Goal: Task Accomplishment & Management: Use online tool/utility

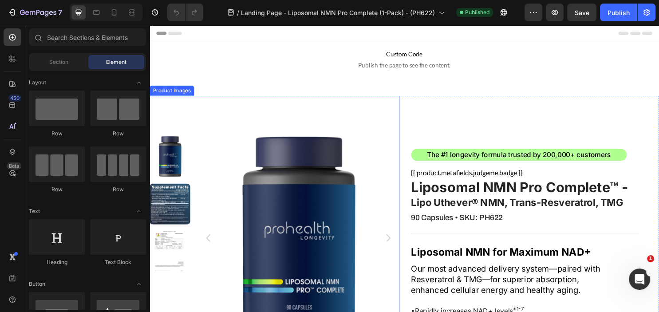
click at [170, 206] on img at bounding box center [171, 212] width 43 height 43
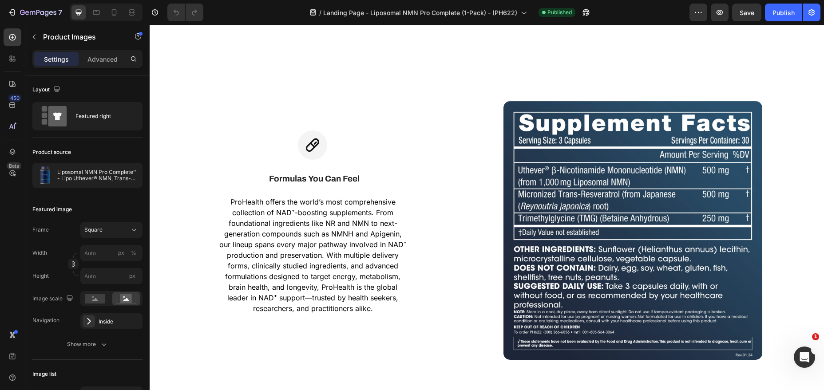
scroll to position [6025, 0]
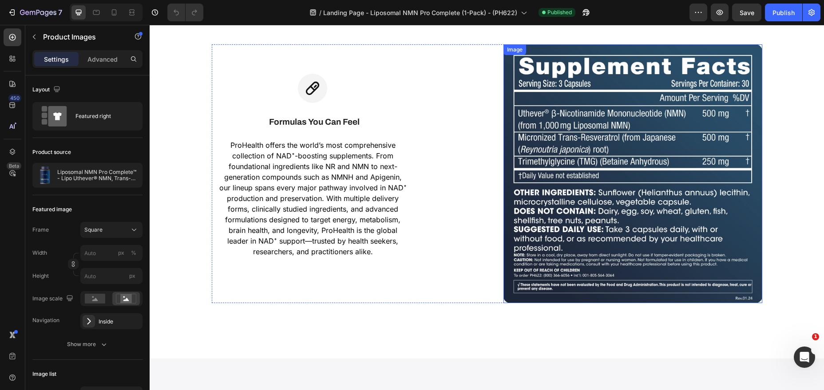
click at [659, 156] on img at bounding box center [633, 173] width 259 height 259
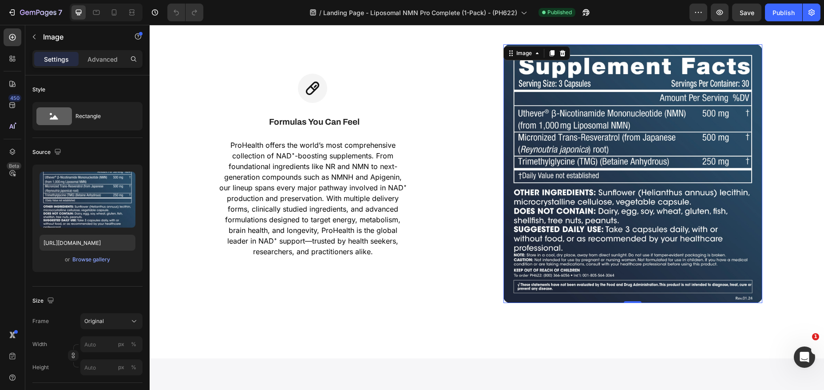
click at [659, 164] on img at bounding box center [633, 173] width 259 height 259
click at [86, 246] on input "[URL][DOMAIN_NAME]" at bounding box center [88, 243] width 96 height 16
click at [86, 245] on input "[URL][DOMAIN_NAME]" at bounding box center [88, 243] width 96 height 16
type input "[URL][DOMAIN_NAME]"
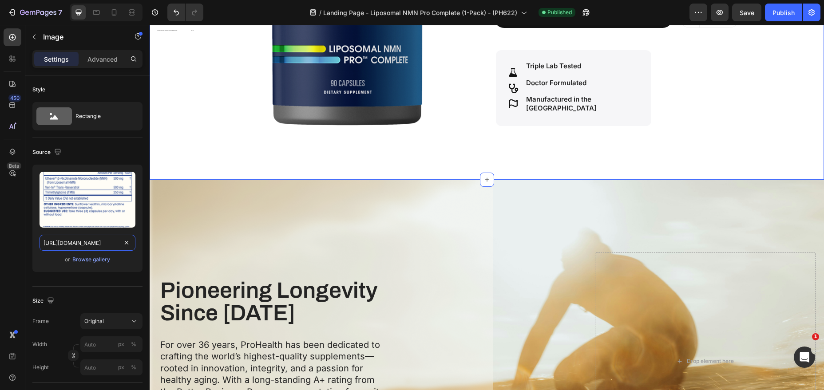
scroll to position [227, 0]
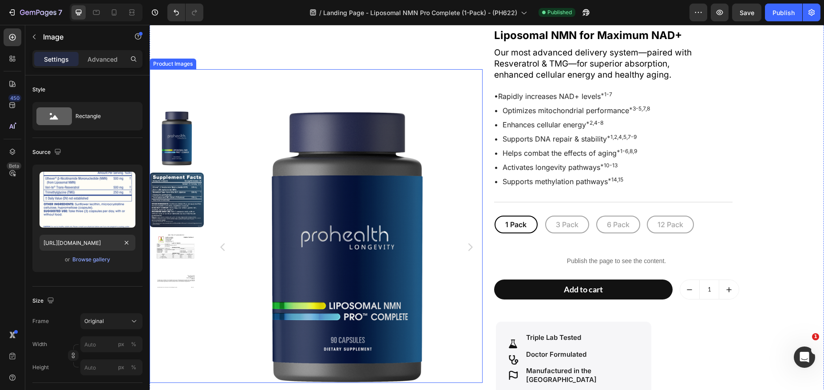
click at [175, 194] on img at bounding box center [177, 200] width 54 height 54
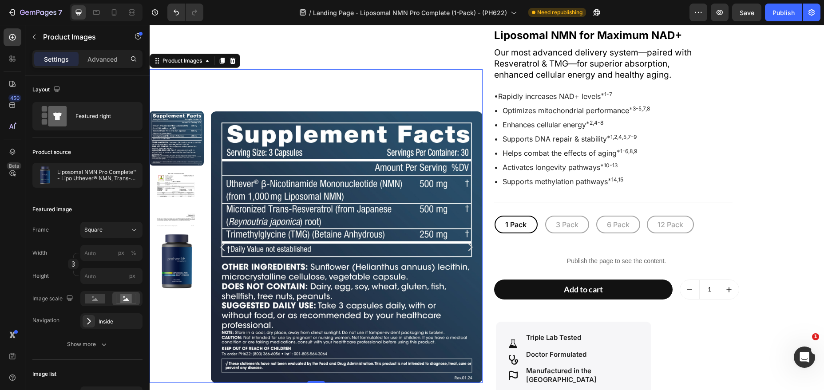
scroll to position [0, 0]
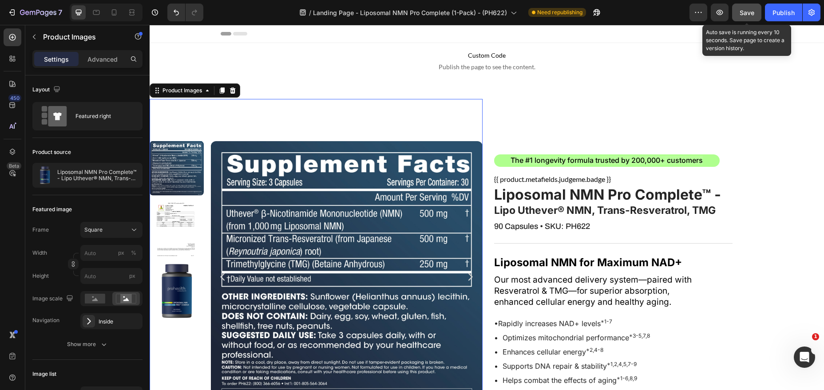
click at [659, 14] on span "Save" at bounding box center [747, 13] width 15 height 8
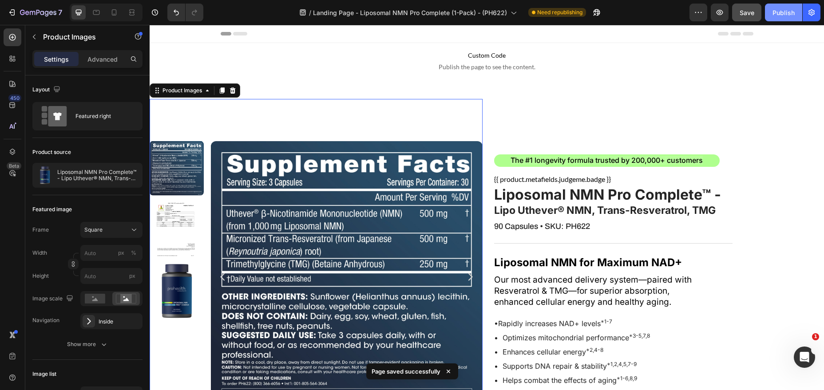
click at [659, 10] on div "Publish" at bounding box center [784, 12] width 22 height 9
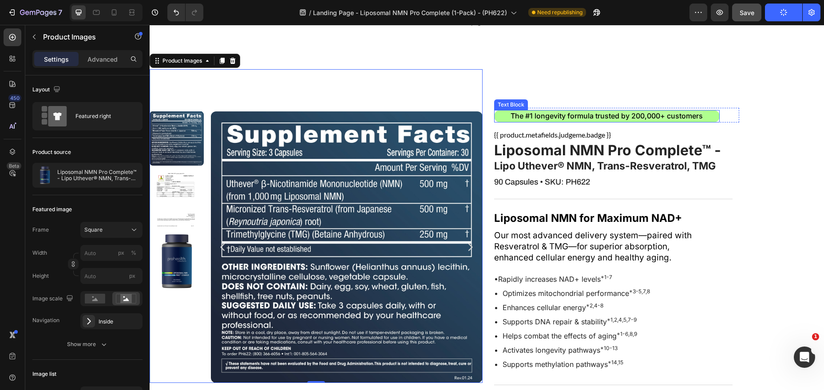
scroll to position [45, 0]
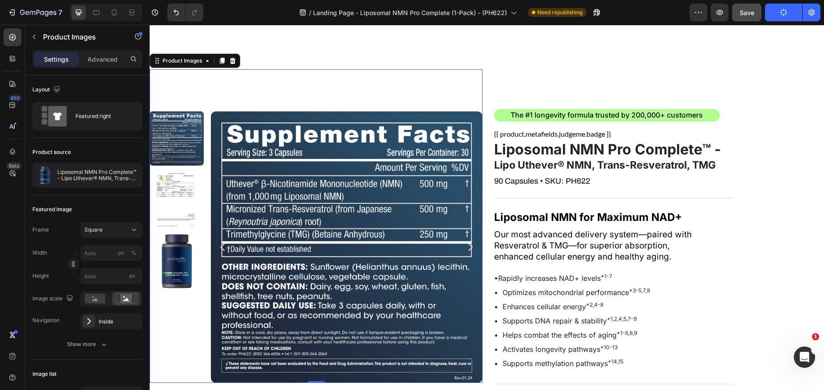
click at [178, 202] on img at bounding box center [177, 200] width 54 height 54
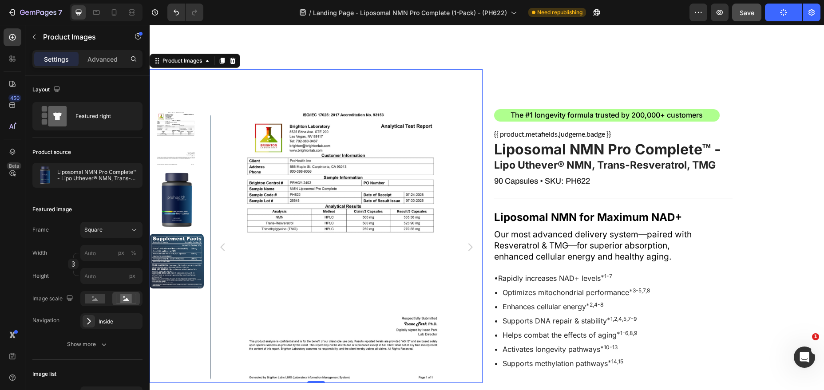
click at [174, 139] on img at bounding box center [177, 138] width 54 height 54
click at [175, 251] on img at bounding box center [177, 261] width 54 height 54
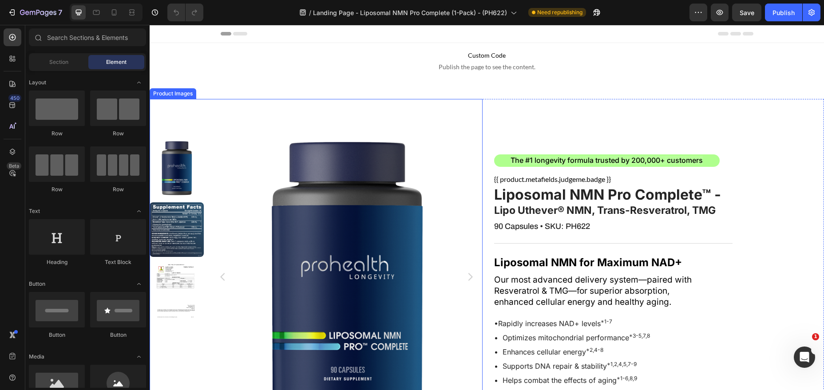
click at [182, 224] on img at bounding box center [177, 229] width 54 height 54
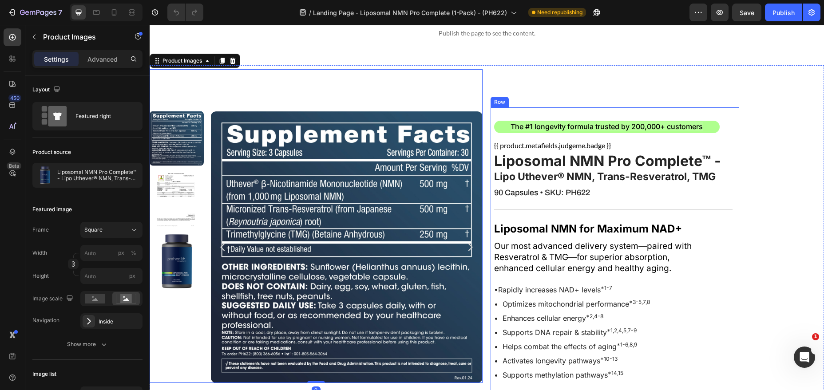
scroll to position [45, 0]
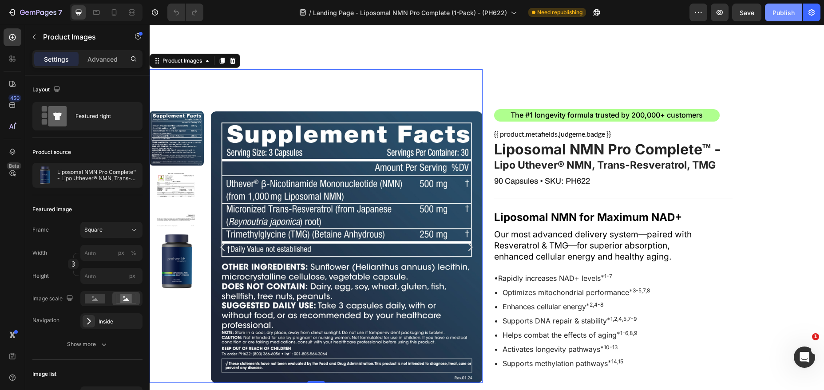
click at [786, 12] on div "Publish" at bounding box center [784, 12] width 22 height 9
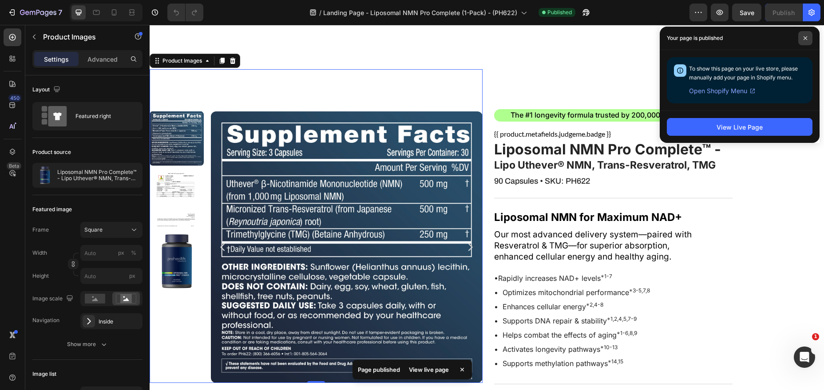
click at [806, 36] on span at bounding box center [805, 38] width 14 height 14
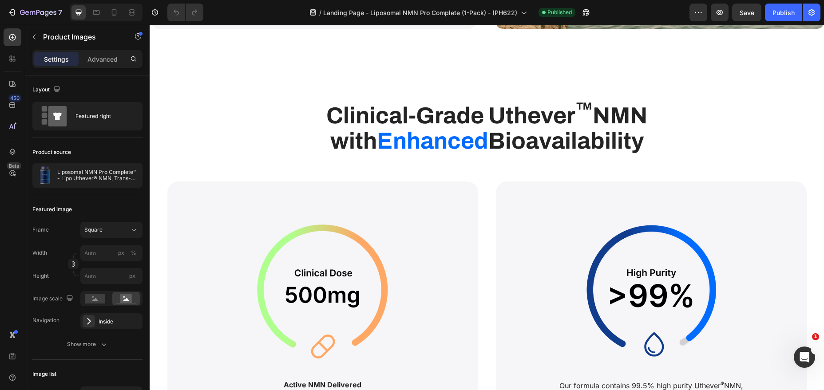
scroll to position [3306, 0]
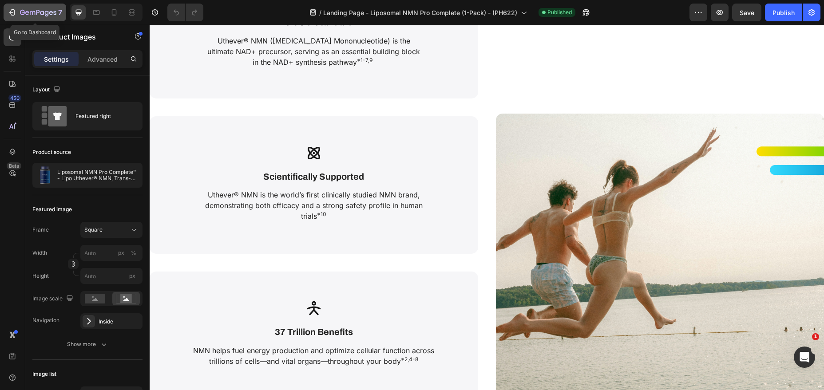
click at [10, 8] on div "7" at bounding box center [35, 12] width 55 height 11
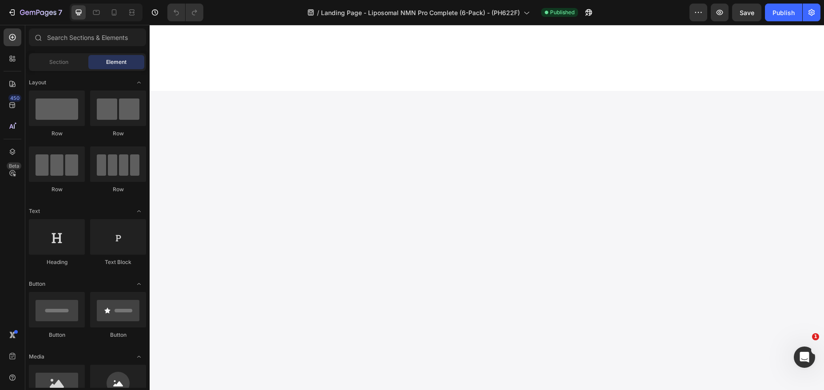
scroll to position [5707, 0]
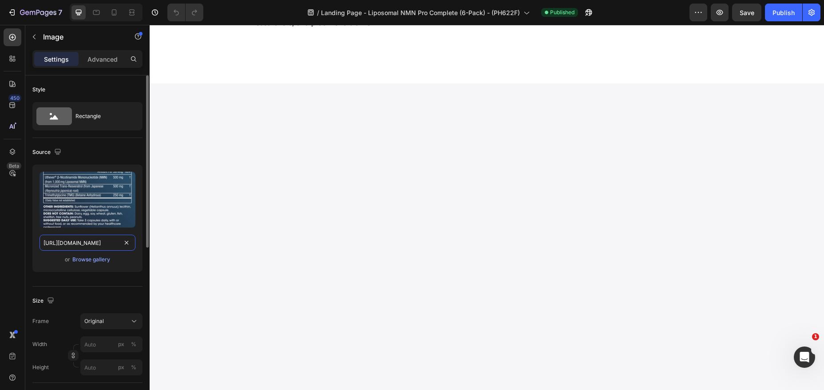
click at [76, 245] on input "https://cdn.shopify.com/s/files/1/0206/3076/5668/files/gempages_441803421465445…" at bounding box center [88, 243] width 96 height 16
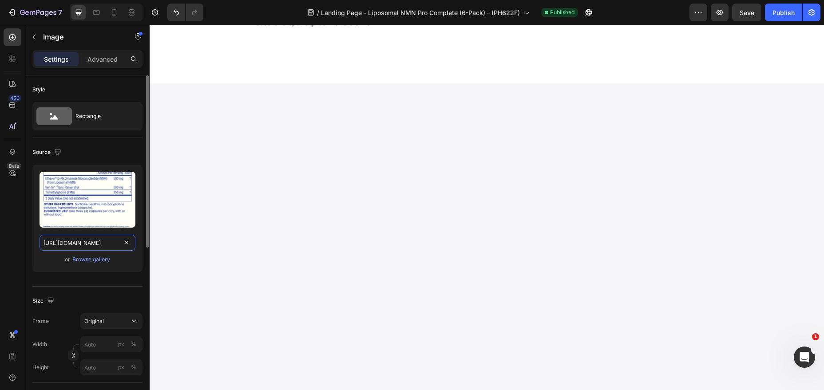
scroll to position [0, 217]
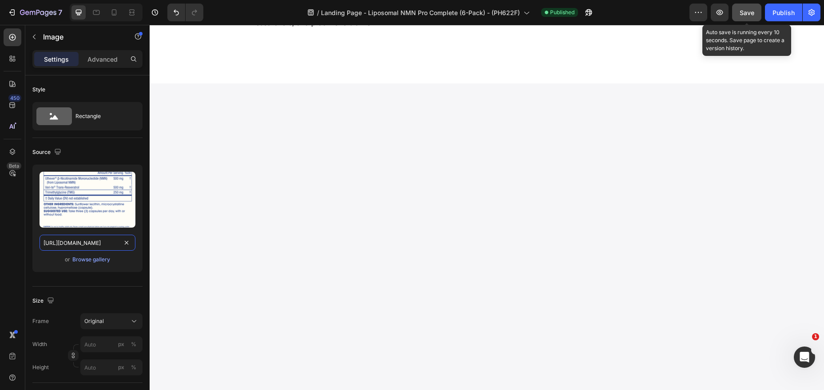
type input "https://cdn.shopify.com/s/files/1/0206/3076/5668/files/PH622_SF-Shopify-600x600…"
click at [747, 11] on span "Save" at bounding box center [747, 13] width 15 height 8
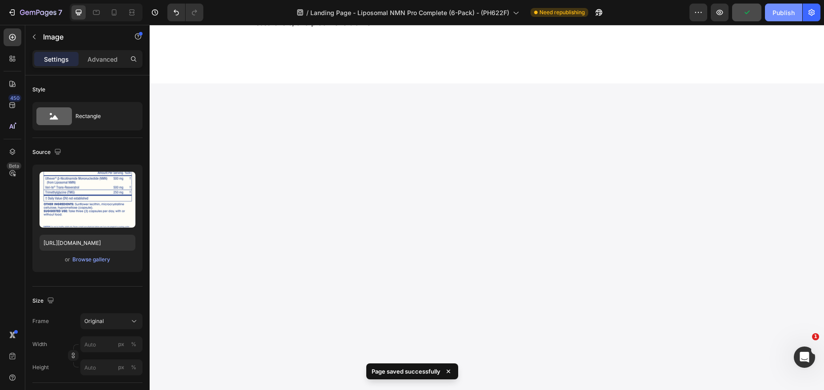
click at [786, 10] on div "Publish" at bounding box center [784, 12] width 22 height 9
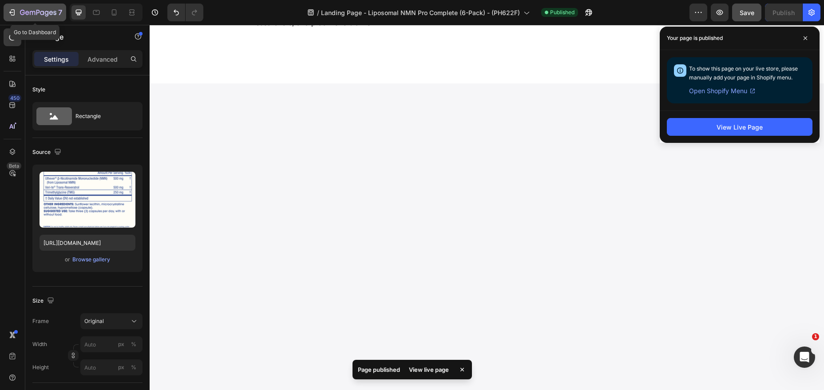
click at [16, 11] on icon "button" at bounding box center [12, 12] width 9 height 9
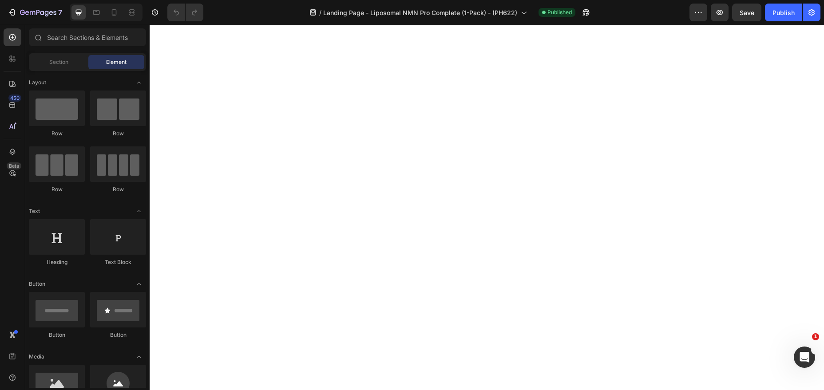
scroll to position [2546, 0]
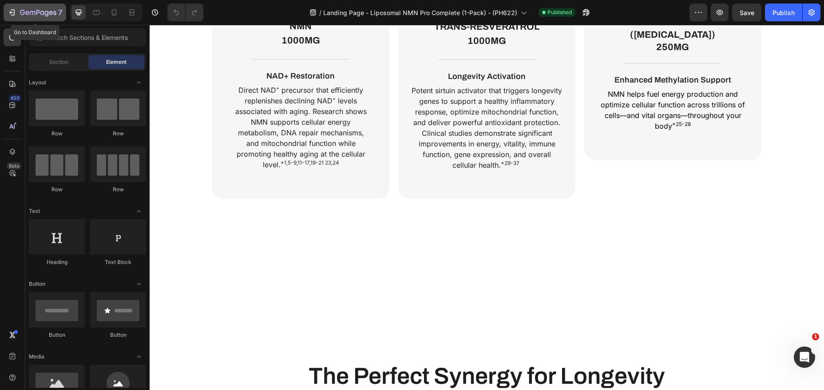
click at [13, 12] on icon "button" at bounding box center [12, 12] width 9 height 9
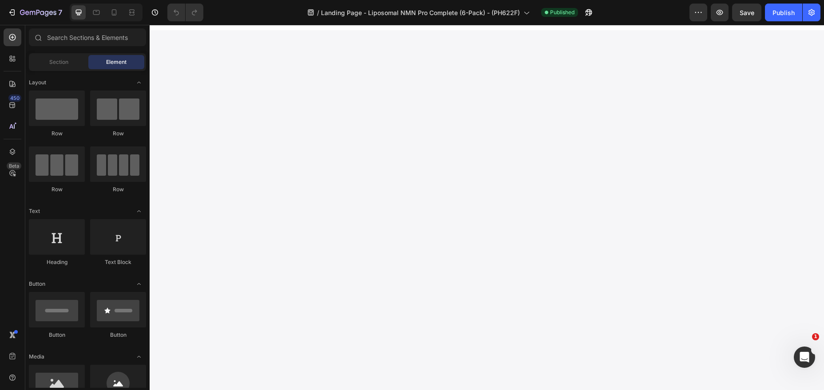
scroll to position [5940, 0]
click at [26, 12] on icon "button" at bounding box center [38, 13] width 36 height 8
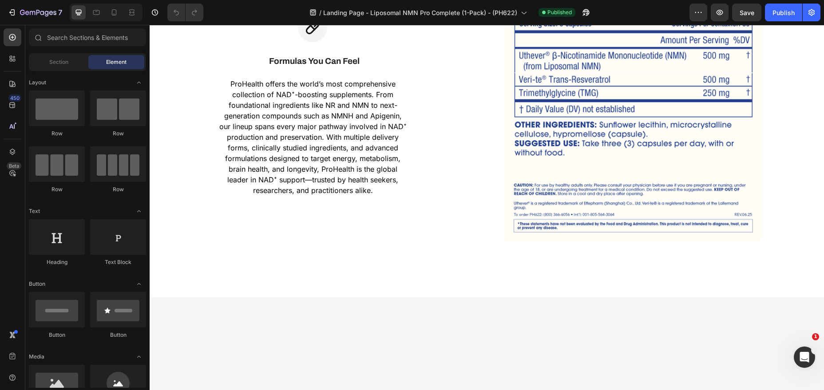
scroll to position [5254, 0]
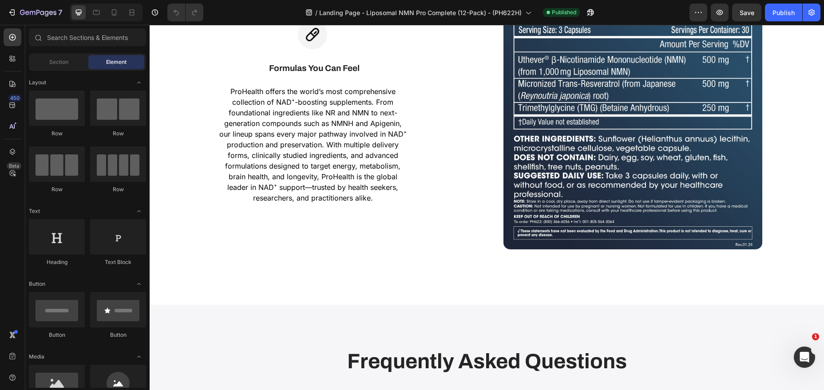
scroll to position [5751, 0]
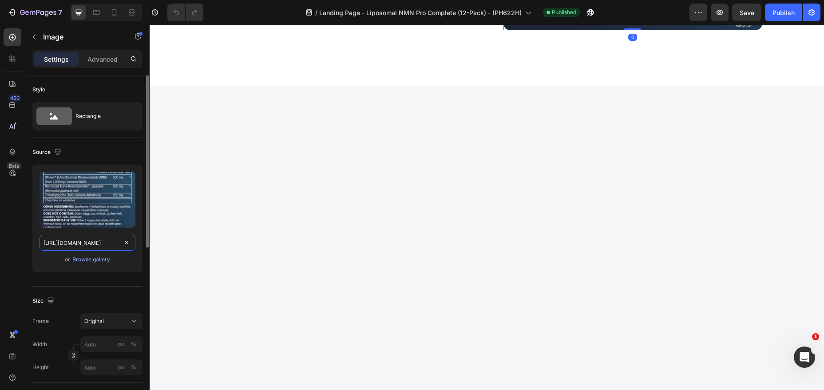
click at [84, 244] on input "[URL][DOMAIN_NAME]" at bounding box center [88, 243] width 96 height 16
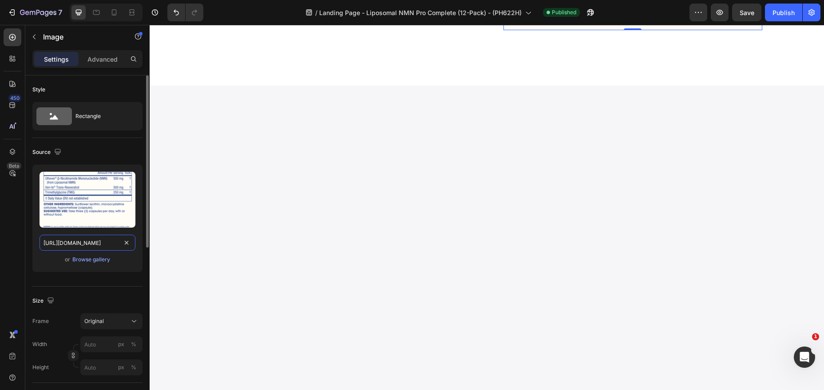
scroll to position [0, 217]
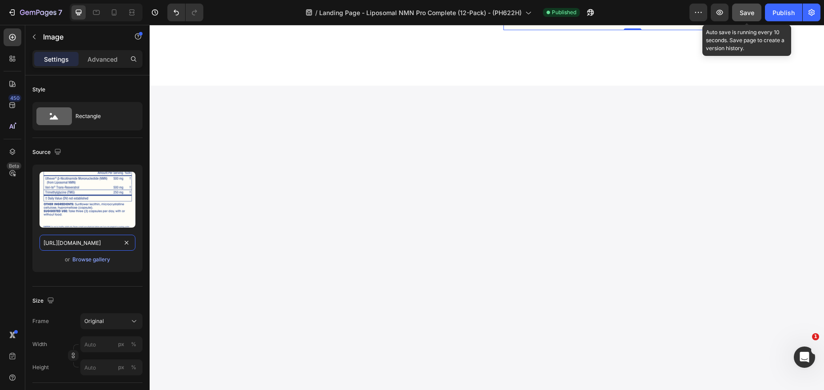
type input "[URL][DOMAIN_NAME]"
click at [740, 12] on span "Save" at bounding box center [747, 13] width 15 height 8
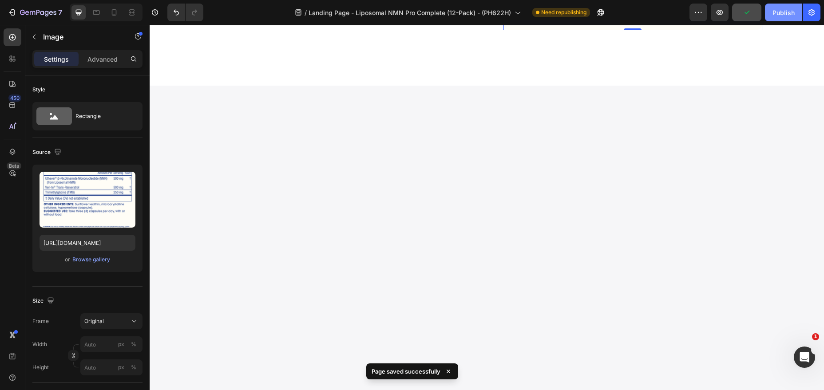
click at [782, 10] on div "Publish" at bounding box center [784, 12] width 22 height 9
